Goal: Task Accomplishment & Management: Complete application form

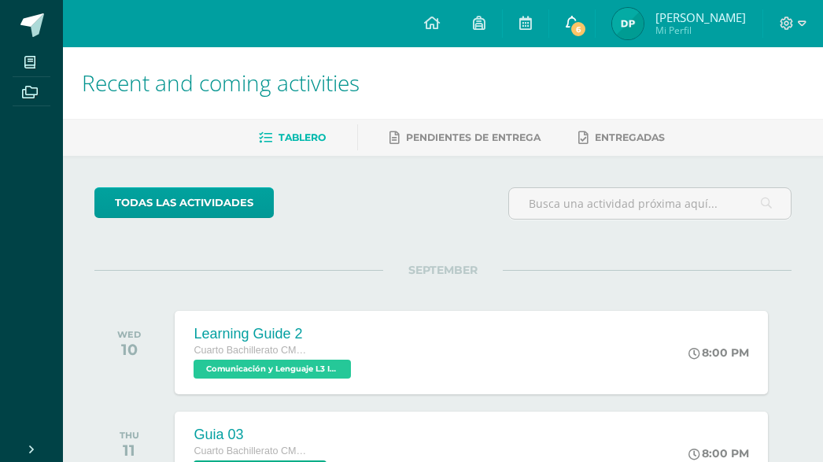
click at [565, 23] on link "6" at bounding box center [572, 23] width 46 height 47
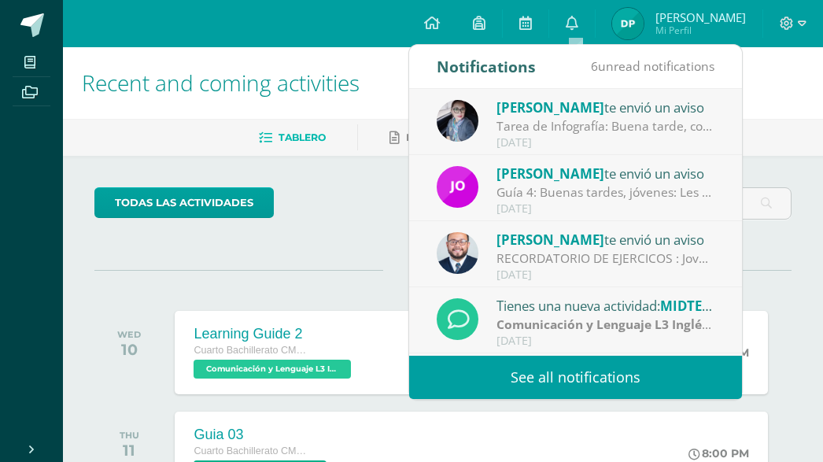
click at [601, 380] on link "See all notifications" at bounding box center [575, 377] width 333 height 43
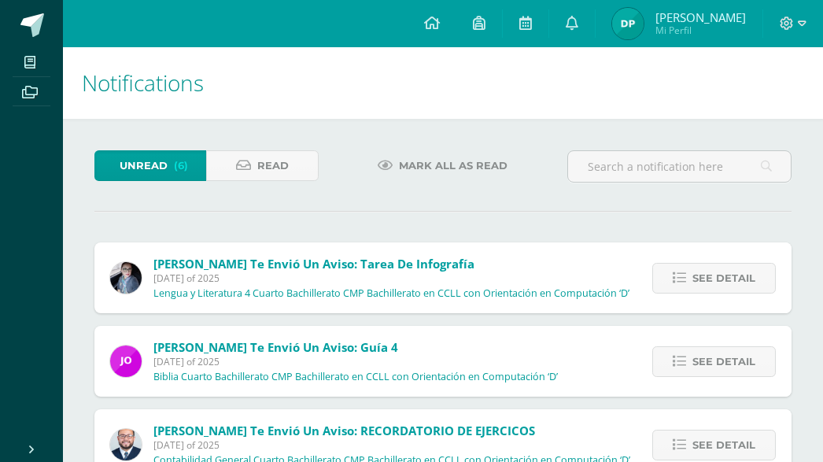
scroll to position [147, 0]
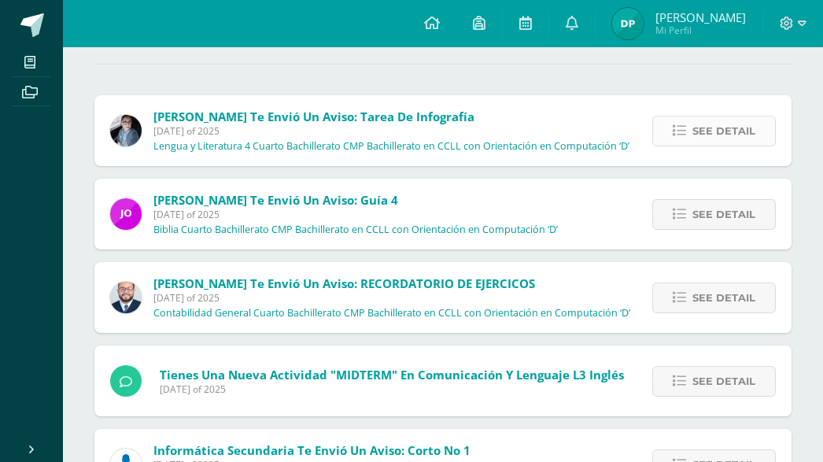
click at [735, 123] on span "See detail" at bounding box center [723, 130] width 63 height 29
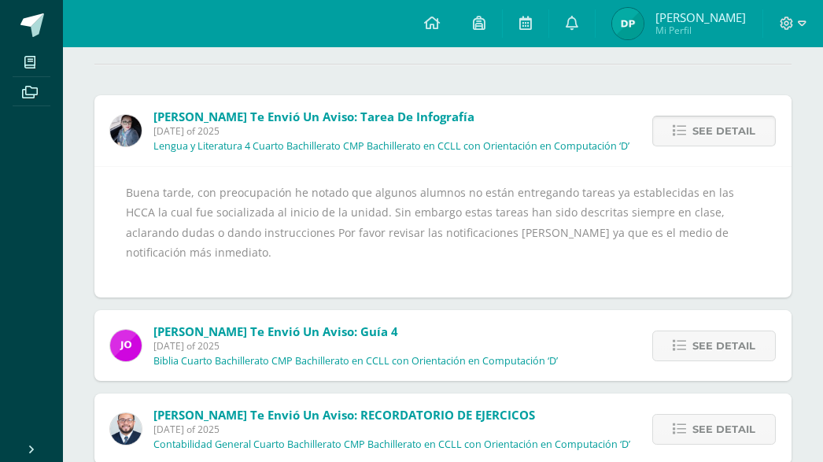
click at [735, 123] on span "See detail" at bounding box center [723, 130] width 63 height 29
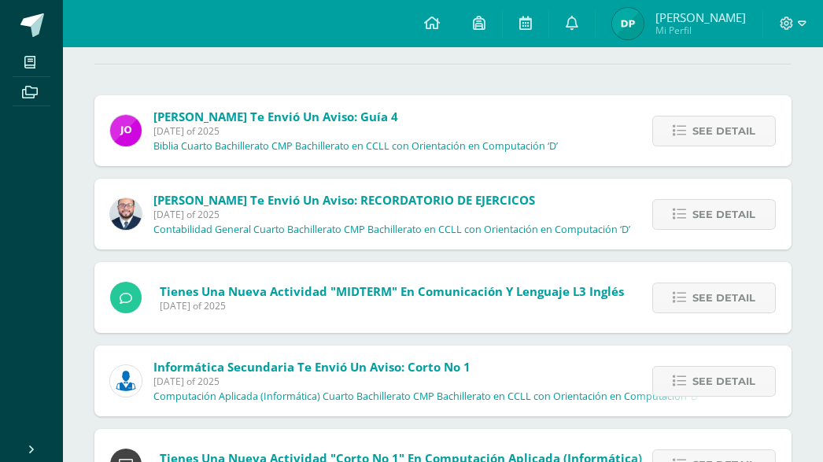
click at [735, 123] on span "See detail" at bounding box center [723, 130] width 63 height 29
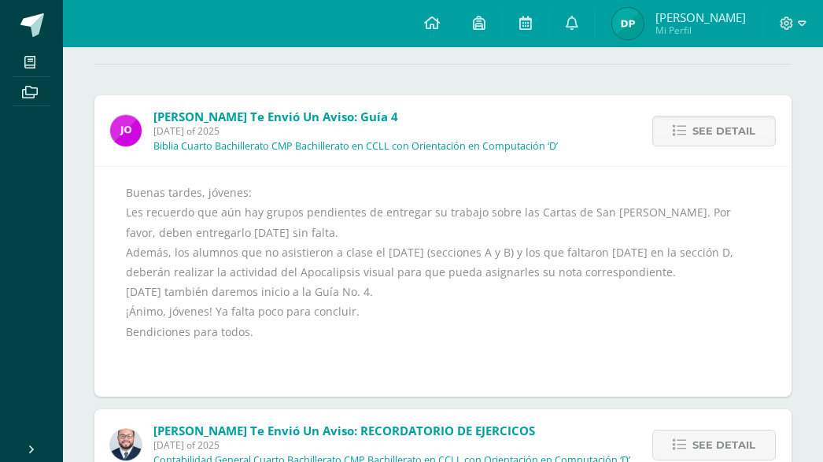
click at [735, 123] on span "See detail" at bounding box center [723, 130] width 63 height 29
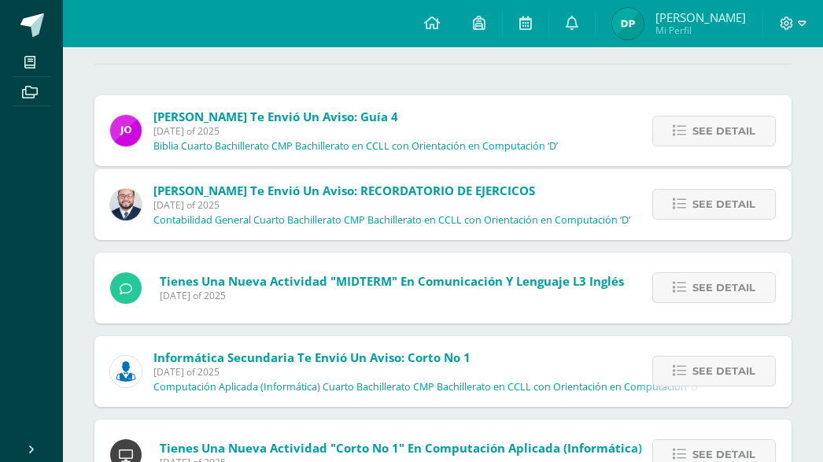
scroll to position [131, 0]
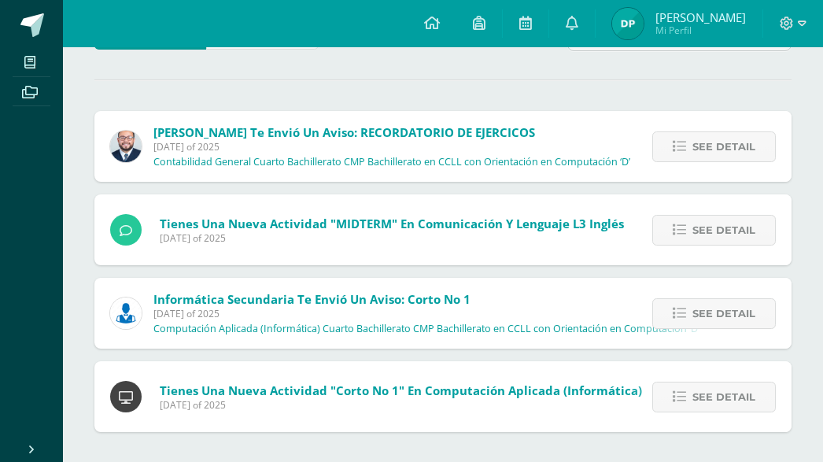
click at [735, 123] on div "See detail" at bounding box center [710, 146] width 163 height 71
click at [736, 149] on span "See detail" at bounding box center [723, 146] width 63 height 29
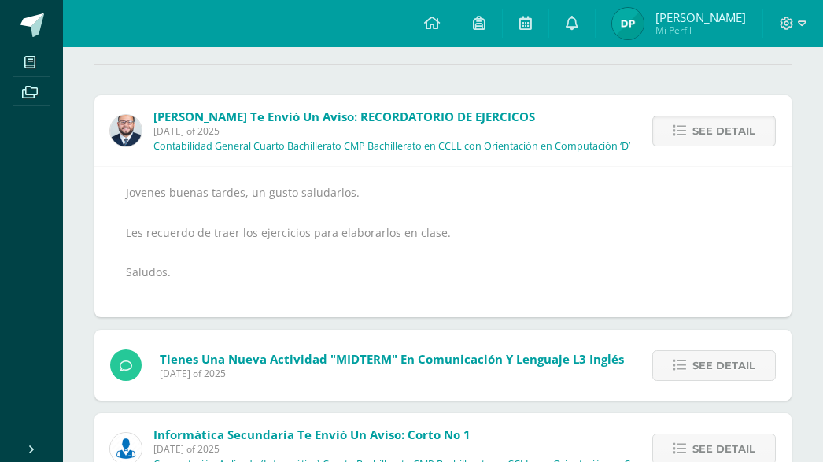
click at [730, 131] on span "See detail" at bounding box center [723, 130] width 63 height 29
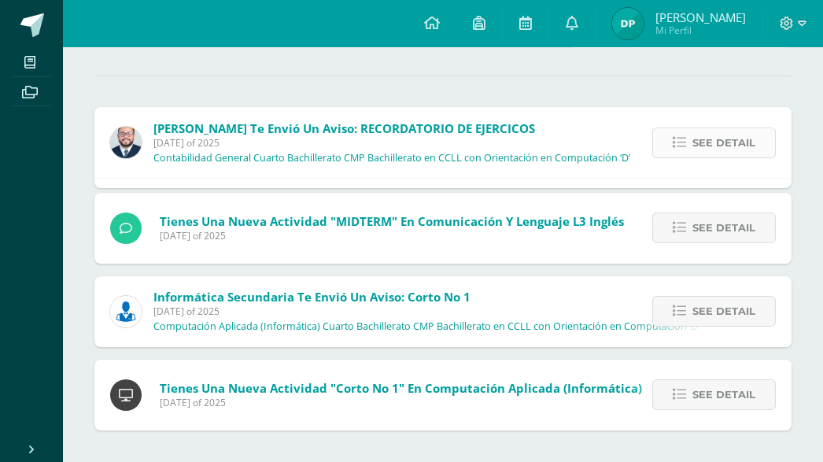
scroll to position [48, 0]
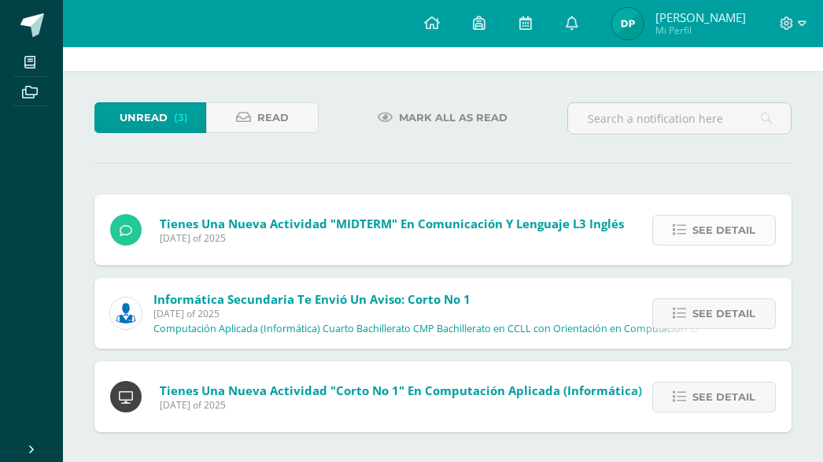
click at [708, 221] on span "See detail" at bounding box center [723, 230] width 63 height 29
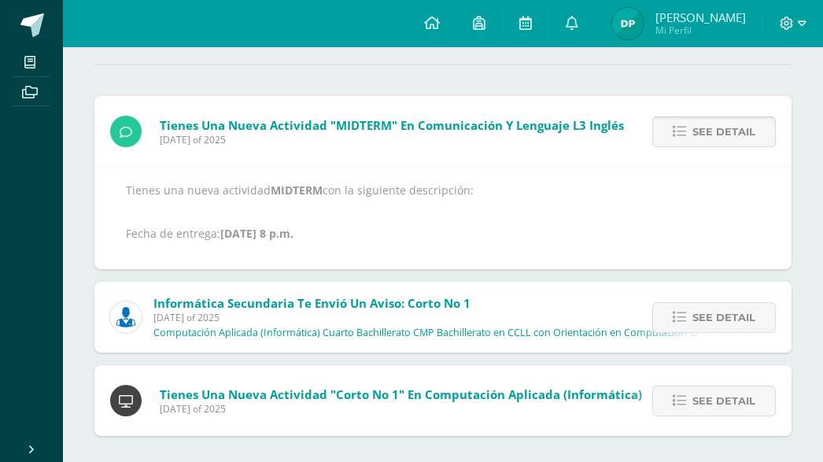
scroll to position [147, 0]
click at [698, 134] on span "See detail" at bounding box center [723, 130] width 63 height 29
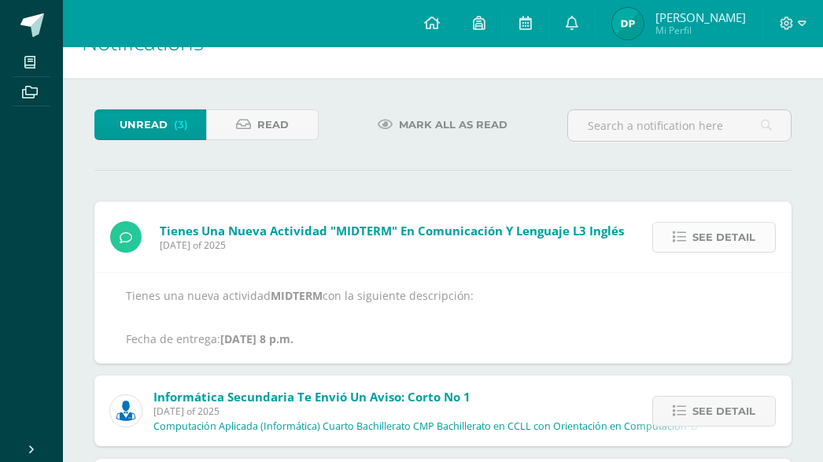
scroll to position [0, 0]
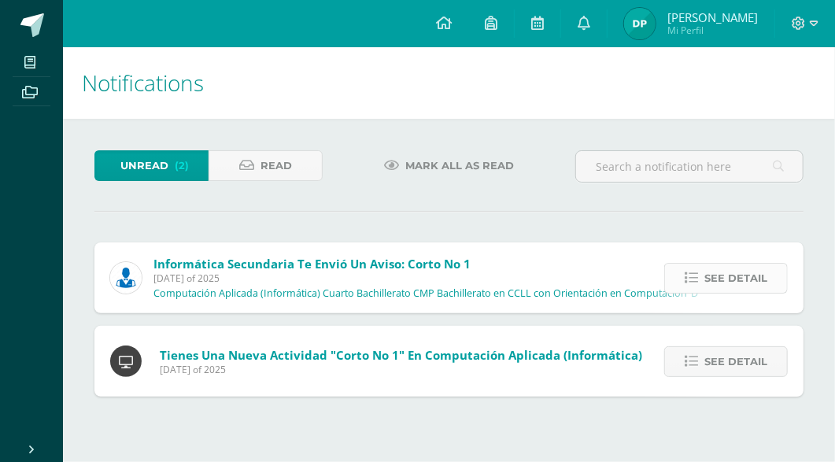
click at [716, 281] on span "See detail" at bounding box center [735, 278] width 63 height 29
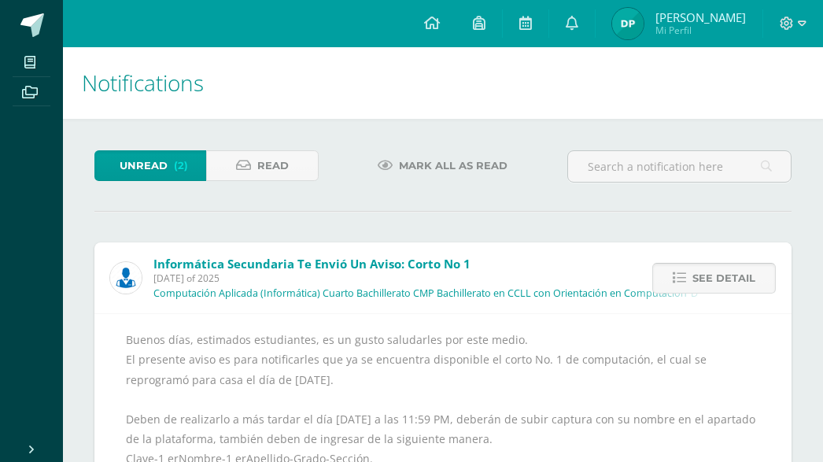
click at [716, 281] on span "See detail" at bounding box center [723, 278] width 63 height 29
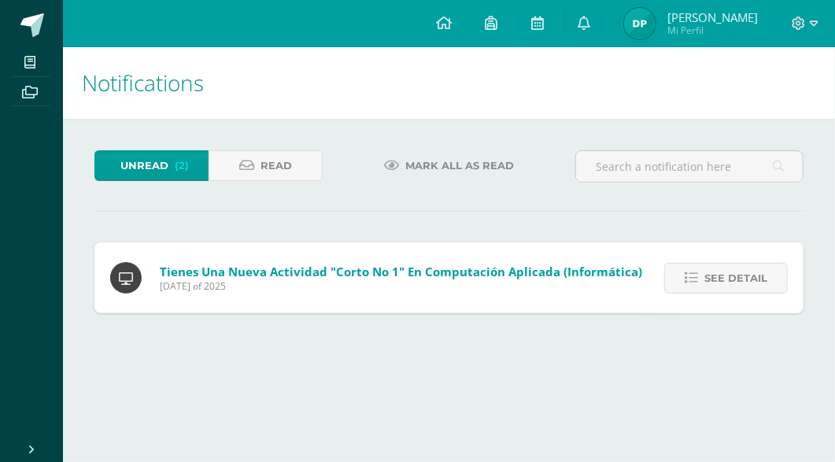
click at [716, 281] on span "See detail" at bounding box center [735, 278] width 63 height 29
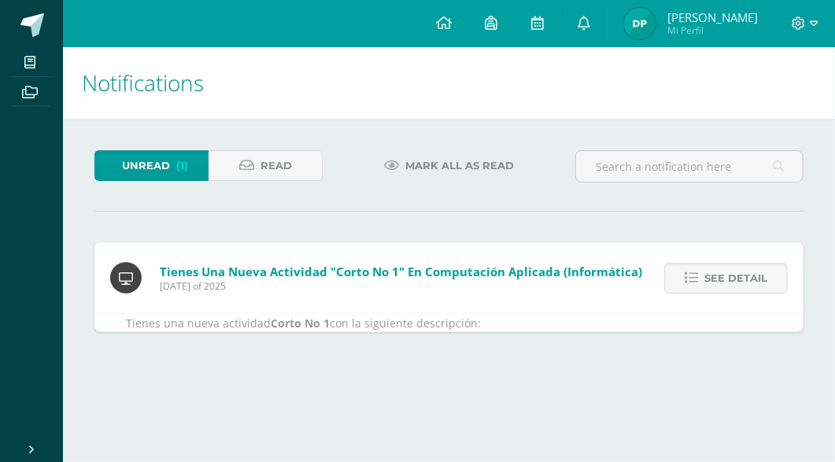
click at [716, 281] on span "See detail" at bounding box center [735, 278] width 63 height 29
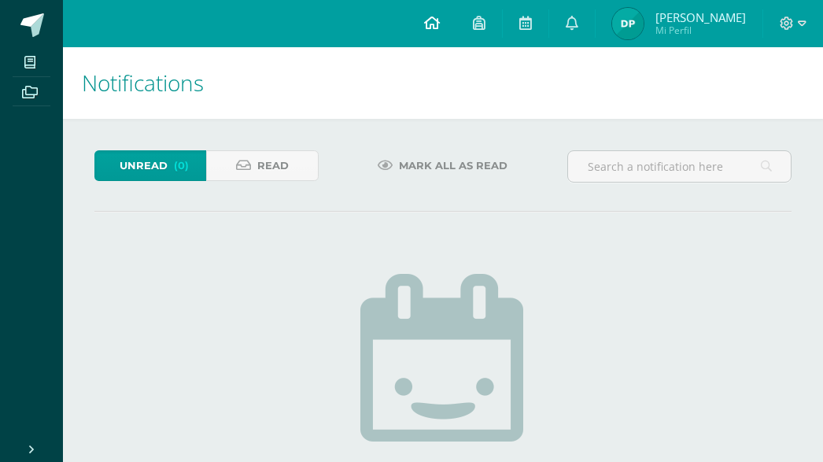
click at [432, 24] on icon at bounding box center [432, 23] width 16 height 14
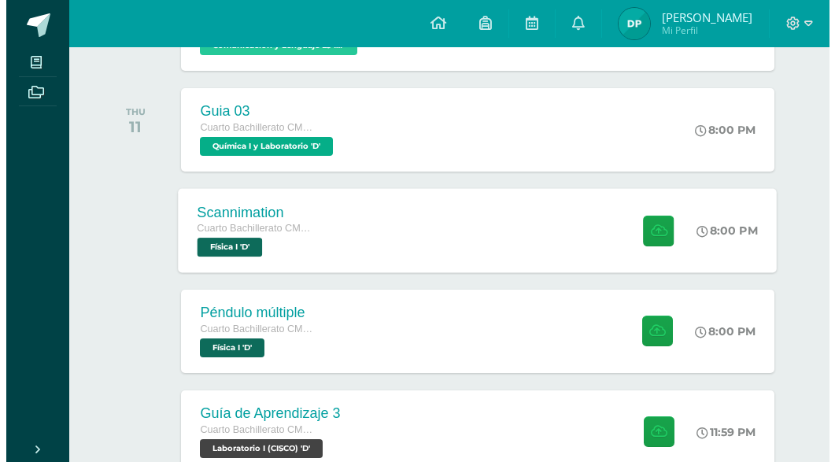
scroll to position [386, 0]
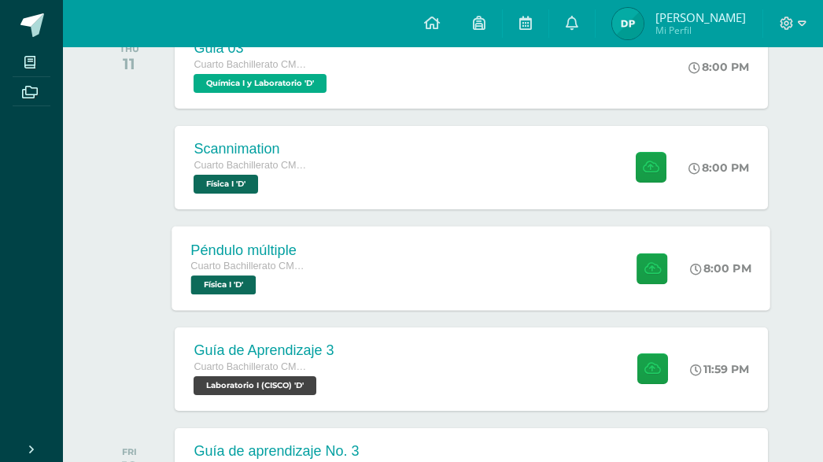
click at [488, 264] on div "Péndulo múltiple Cuarto Bachillerato CMP Bachillerato en CCLL con Orientación e…" at bounding box center [471, 268] width 599 height 84
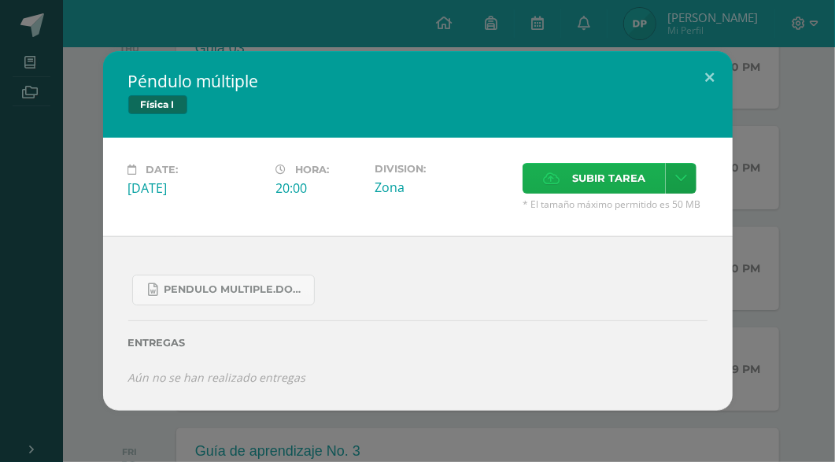
click at [590, 189] on span "Subir tarea" at bounding box center [608, 178] width 73 height 29
click at [0, 0] on input "Subir tarea" at bounding box center [0, 0] width 0 height 0
